Goal: Task Accomplishment & Management: Complete application form

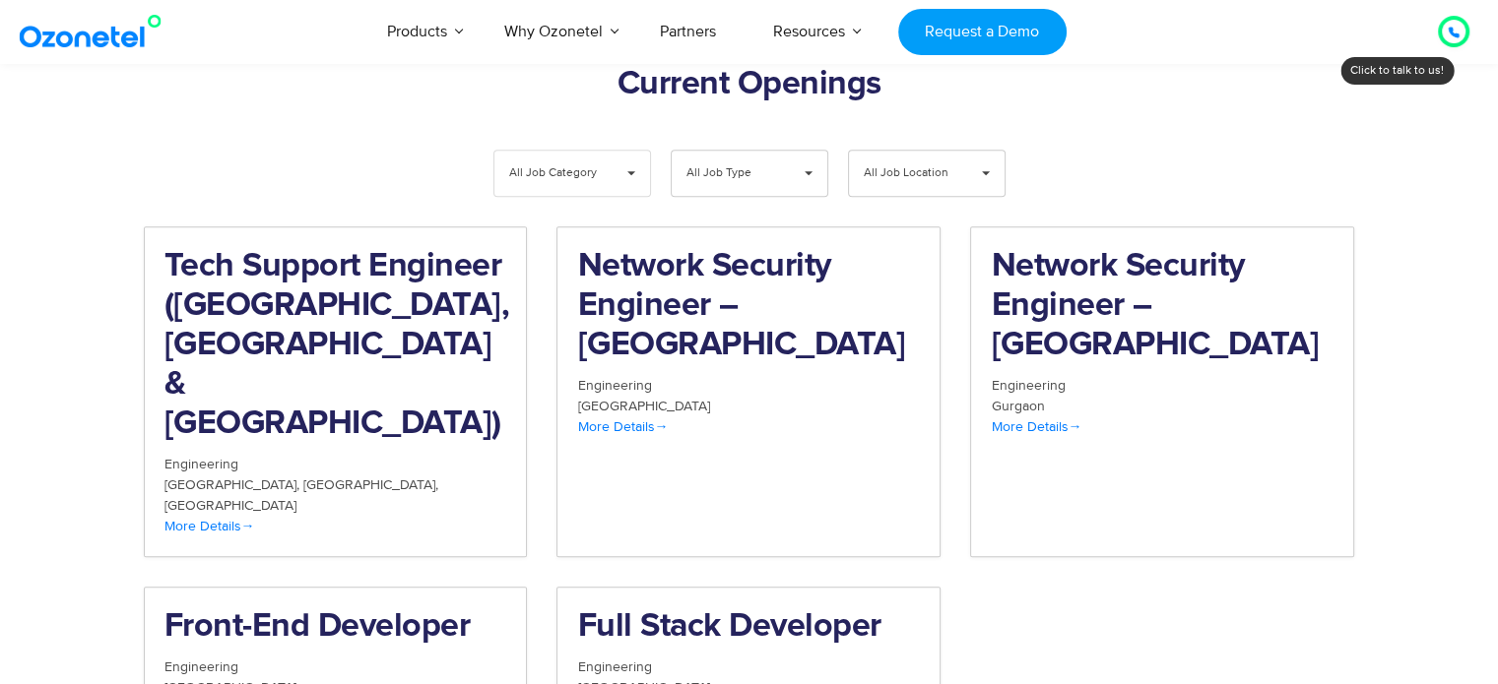
click at [605, 150] on div "All Job Category ▾" at bounding box center [572, 173] width 158 height 47
click at [582, 151] on span "All Job Category" at bounding box center [556, 173] width 94 height 45
click at [458, 247] on h2 "Tech Support Engineer ([GEOGRAPHIC_DATA], [GEOGRAPHIC_DATA] & [GEOGRAPHIC_DATA])" at bounding box center [335, 345] width 343 height 197
